Goal: Task Accomplishment & Management: Manage account settings

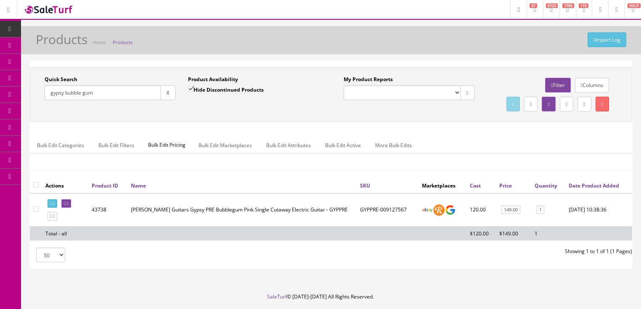
drag, startPoint x: 100, startPoint y: 93, endPoint x: 40, endPoint y: 96, distance: 59.4
click at [40, 96] on div "Quick Search gypsy bubble gum Date From" at bounding box center [109, 91] width 143 height 31
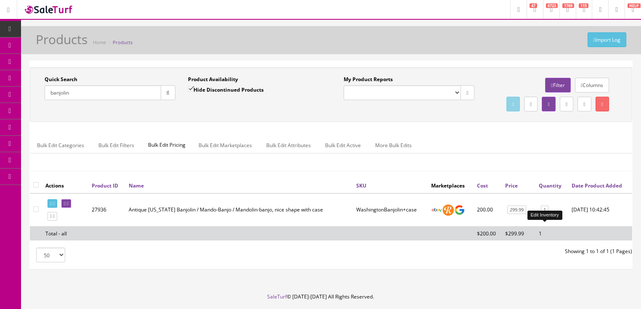
type input "banjolin"
click at [544, 215] on link "1" at bounding box center [545, 210] width 8 height 9
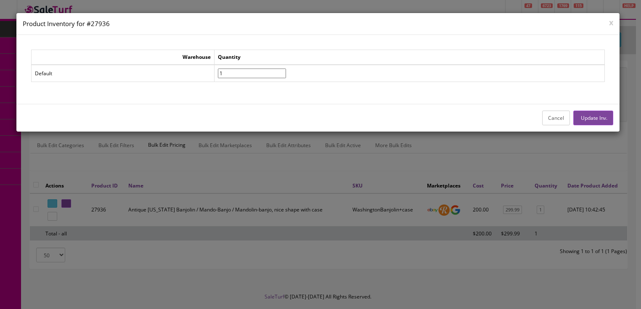
drag, startPoint x: 239, startPoint y: 74, endPoint x: 205, endPoint y: 74, distance: 33.7
click at [205, 74] on tr "Default 1" at bounding box center [318, 73] width 574 height 17
type input"] "0"
click at [579, 114] on button "Update Inv." at bounding box center [594, 118] width 40 height 15
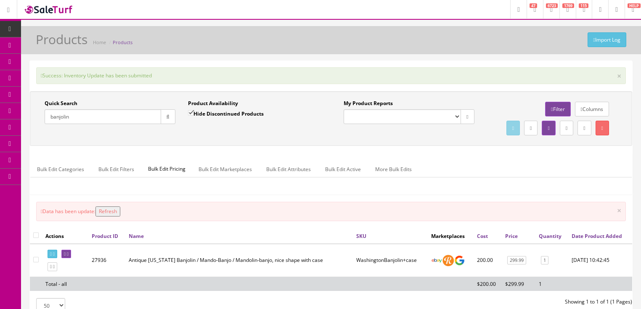
click at [106, 217] on button "Refresh" at bounding box center [108, 212] width 25 height 10
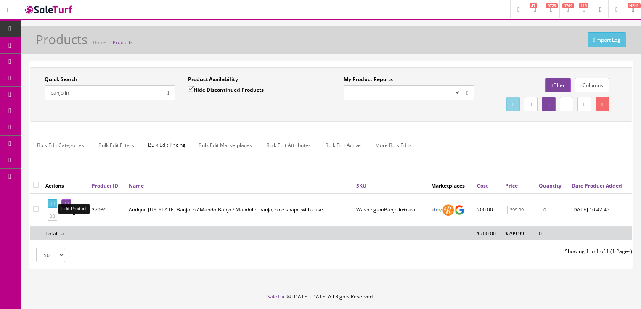
click at [69, 206] on icon at bounding box center [68, 204] width 2 height 5
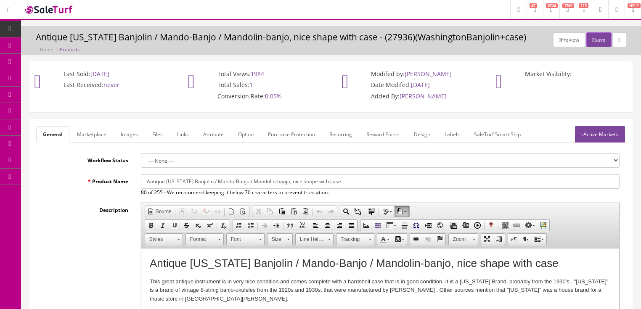
click at [134, 130] on link "Images" at bounding box center [129, 134] width 31 height 16
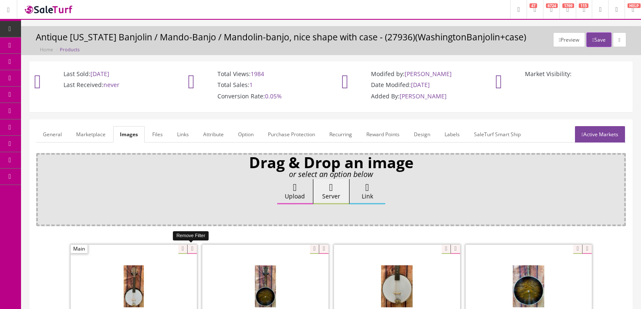
click at [187, 248] on icon at bounding box center [191, 249] width 9 height 9
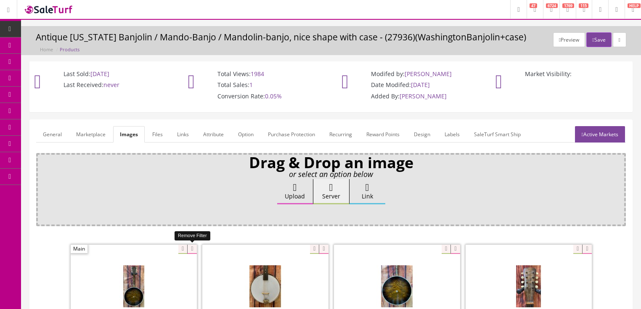
click at [187, 248] on icon at bounding box center [191, 249] width 9 height 9
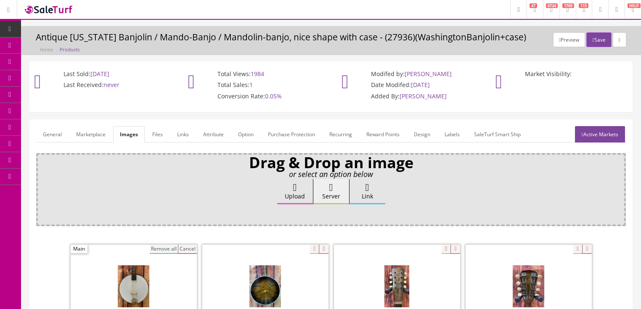
click at [155, 245] on button "Remove all" at bounding box center [164, 249] width 28 height 9
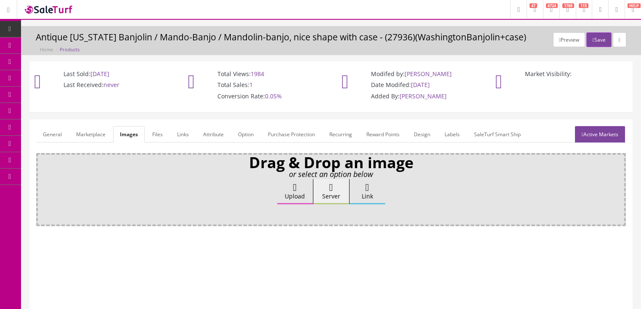
click at [603, 133] on link "Active Markets" at bounding box center [600, 134] width 50 height 16
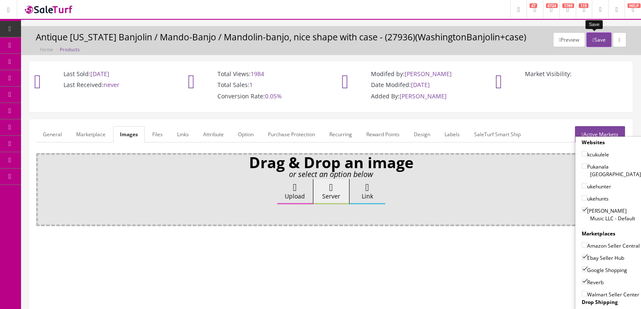
click at [592, 42] on button "Save" at bounding box center [599, 39] width 25 height 15
